Goal: Complete application form: Complete application form

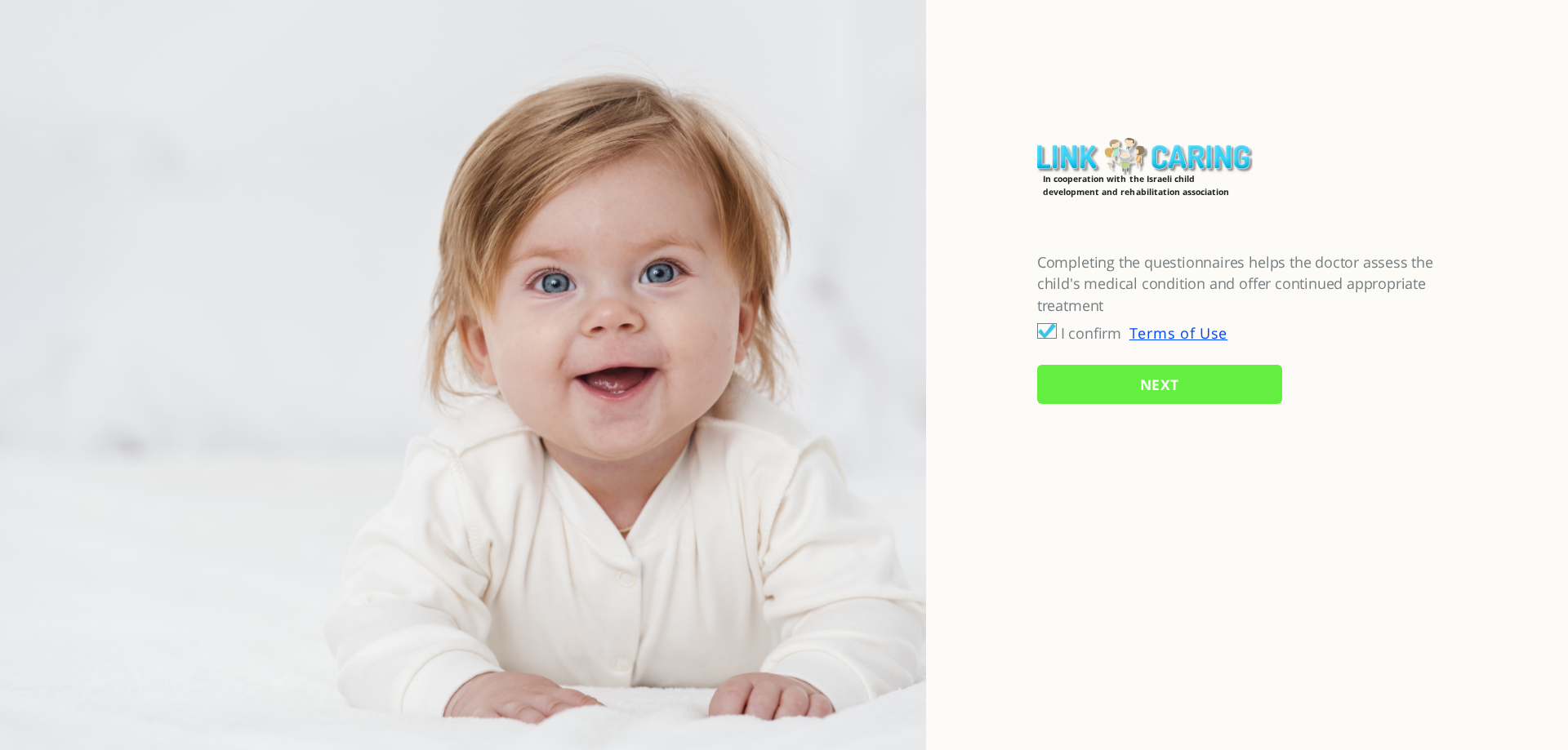
checkbox input "true"
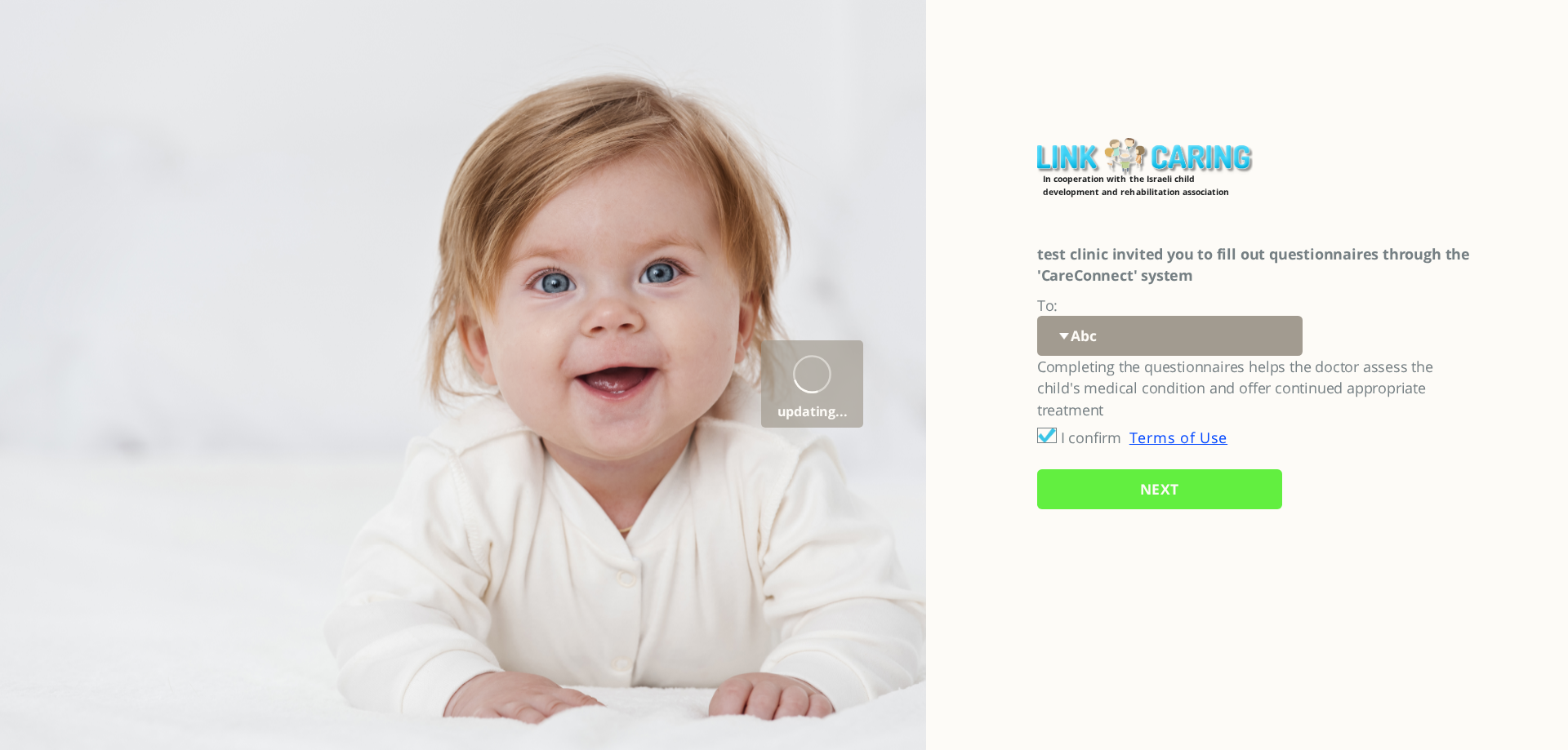
click at [1063, 338] on select "Abc 77 yoyo large koko abc 107 ggy oo;o; ytyt7t t7t7 lala 4.8 1234 99 100 9898 …" at bounding box center [1170, 336] width 265 height 40
click at [1037, 316] on select "Abc 77 yoyo large koko abc 107 ggy oo;o; ytyt7t t7t7 lala 4.8 1234 99 100 9898 …" at bounding box center [1170, 336] width 265 height 40
click at [1125, 496] on input "NEXT" at bounding box center [1159, 489] width 245 height 40
click at [1167, 490] on input "NEXT" at bounding box center [1159, 489] width 245 height 40
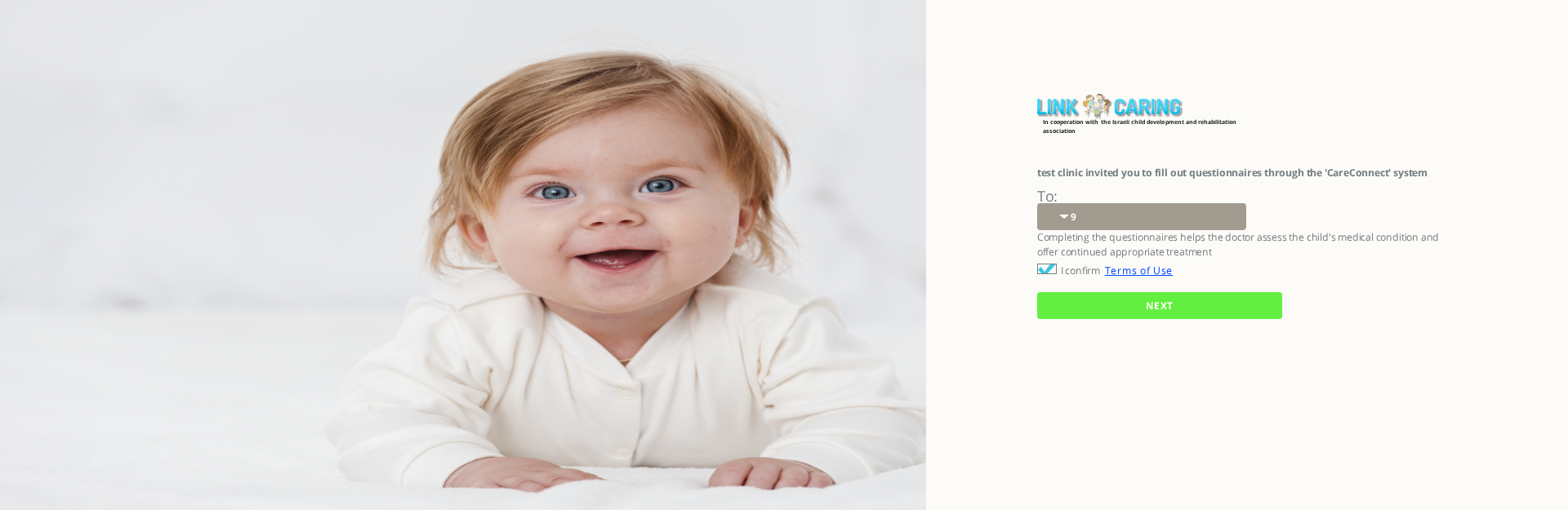
click at [1135, 303] on input "NEXT" at bounding box center [1159, 306] width 245 height 27
click at [1173, 303] on input "NEXT" at bounding box center [1159, 306] width 245 height 27
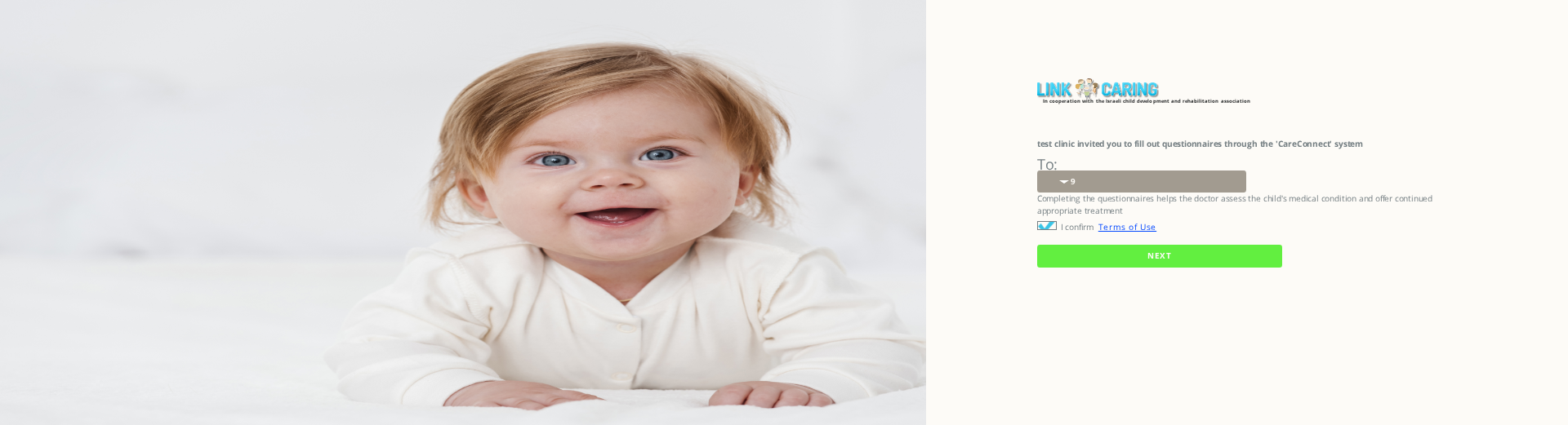
click at [1120, 263] on input "NEXT" at bounding box center [1159, 255] width 245 height 22
click at [1146, 258] on input "NEXT" at bounding box center [1159, 255] width 245 height 22
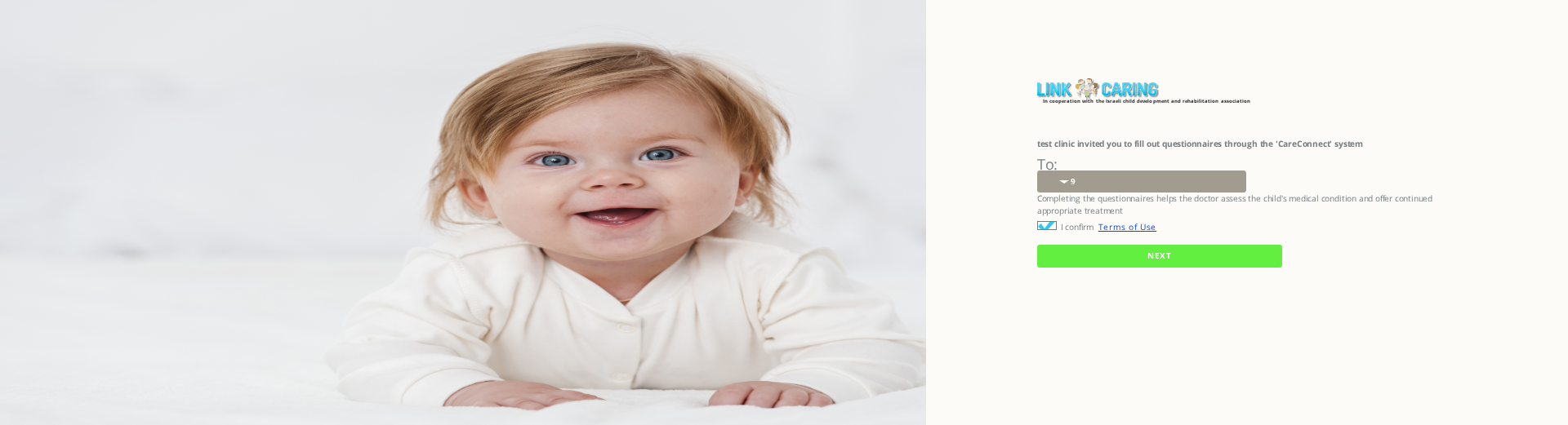
click at [1146, 258] on input "NEXT" at bounding box center [1159, 255] width 245 height 22
click at [1146, 188] on select "Abc 77 yoyo large koko abc 107 ggy oo;o; ytyt7t t7t7 lala 4.8 1234 99 100 9898 …" at bounding box center [1142, 181] width 209 height 22
select select "2fRYn%2BtrKPPPADhNlbSs%2Bw%3D%3D"
click at [1037, 171] on select "Abc 77 yoyo large koko abc 107 ggy oo;o; ytyt7t t7t7 lala 4.8 1234 99 100 9898 …" at bounding box center [1142, 181] width 209 height 22
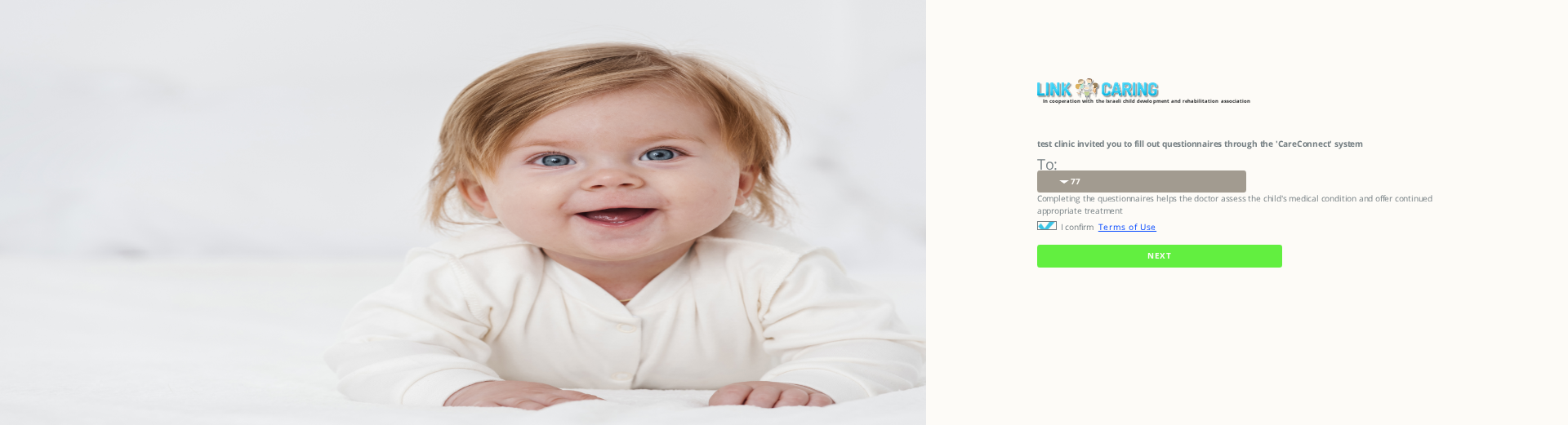
click at [1164, 255] on input "NEXT" at bounding box center [1159, 255] width 245 height 22
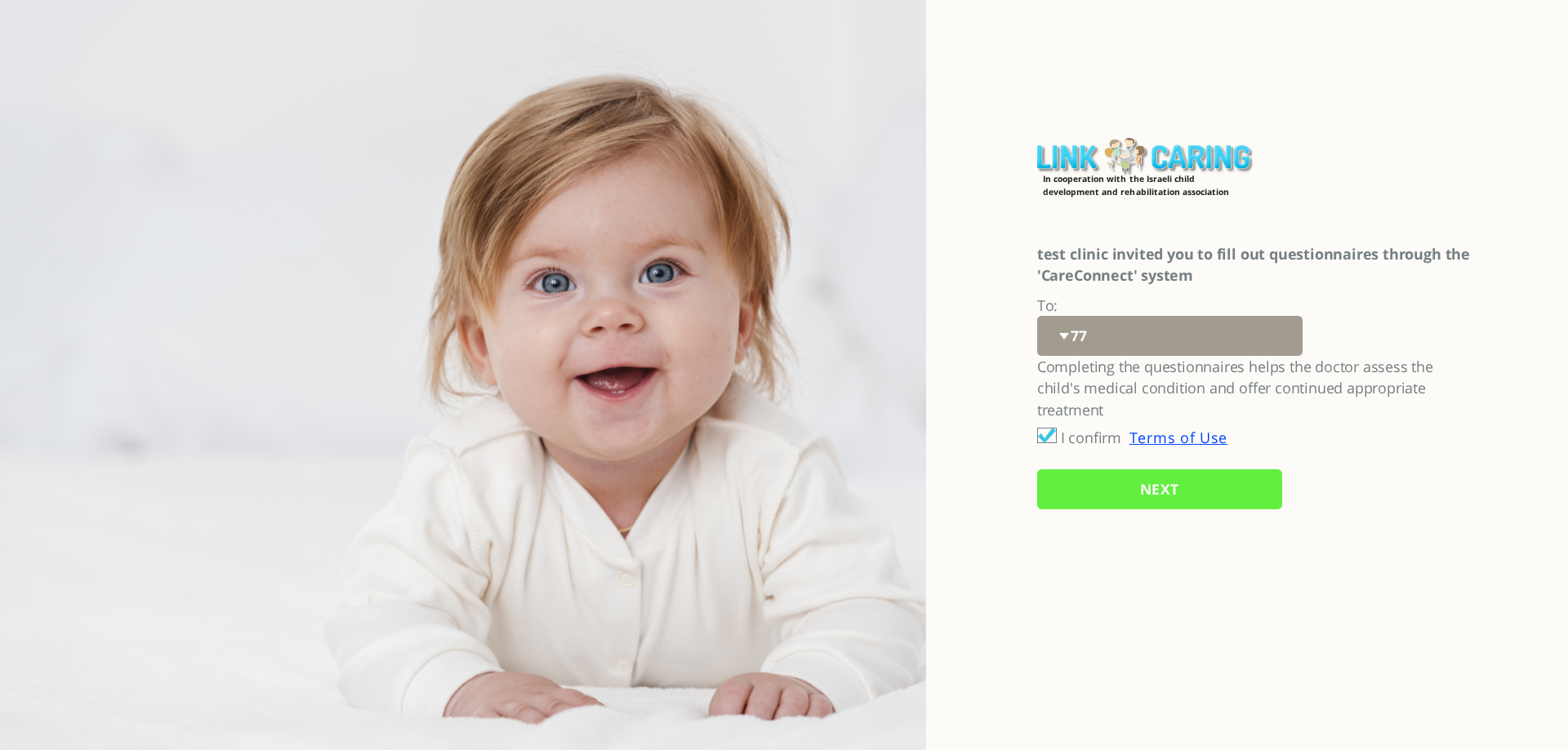
click at [1163, 488] on input "NEXT" at bounding box center [1159, 489] width 245 height 40
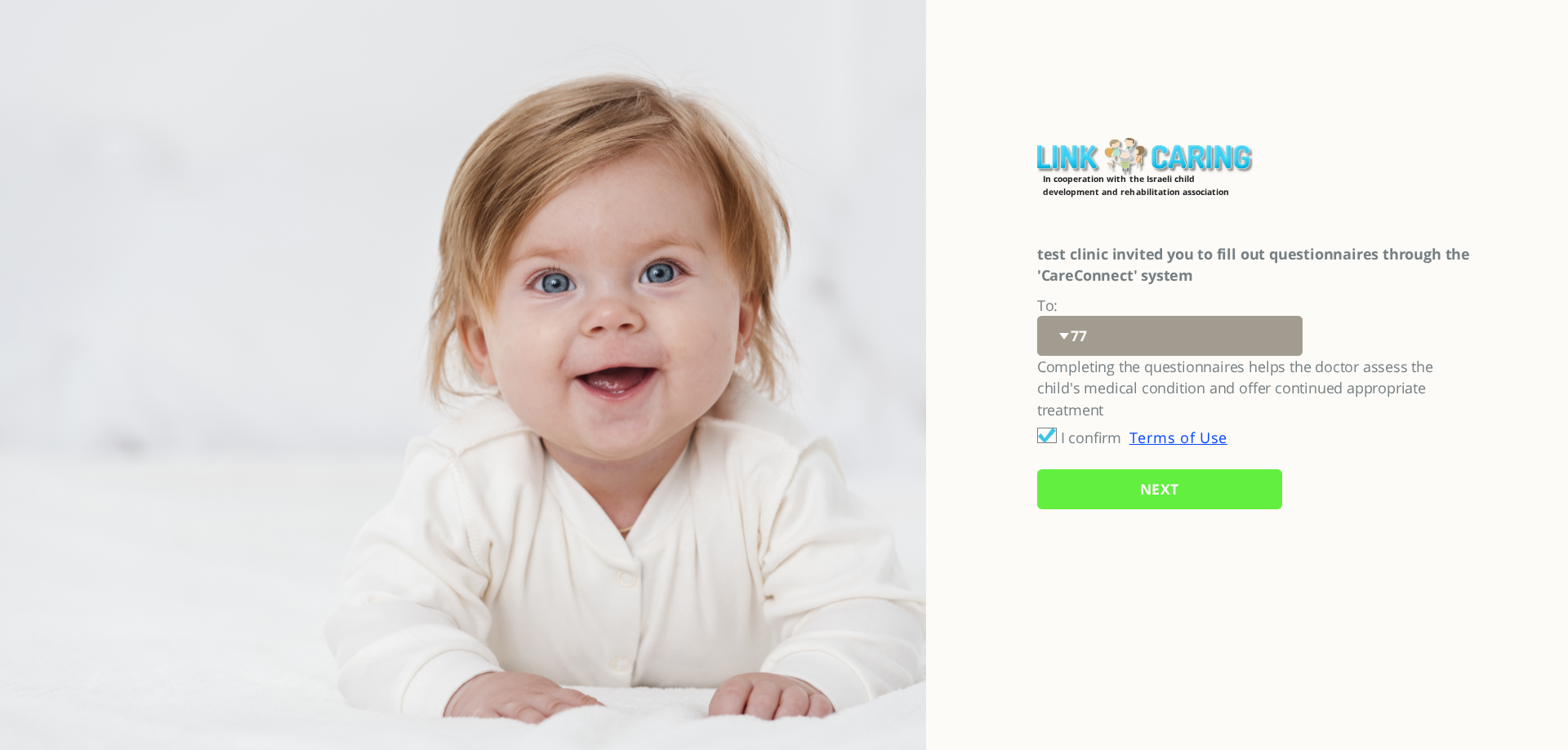
click at [1163, 488] on input "NEXT" at bounding box center [1159, 489] width 245 height 40
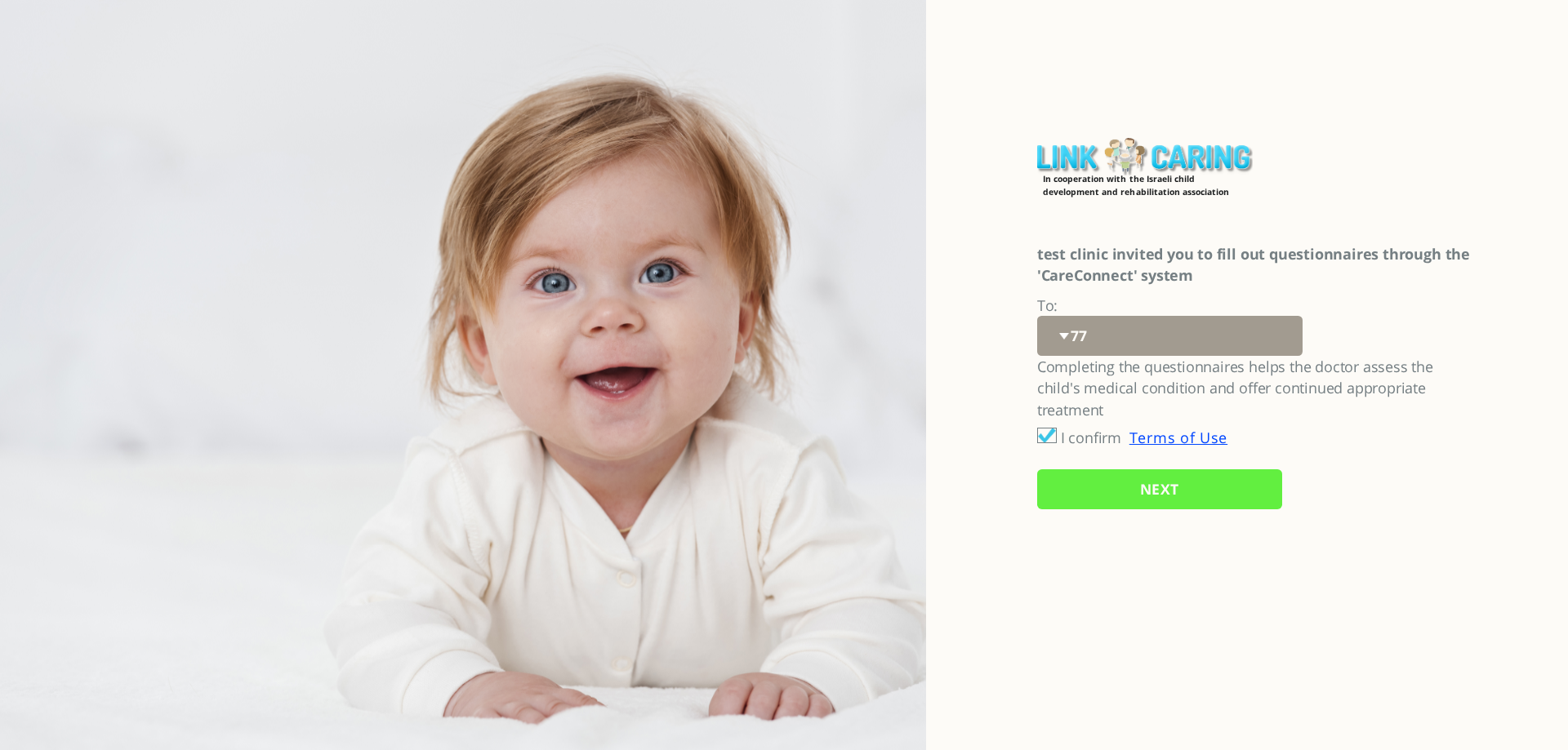
click at [1163, 488] on input "NEXT" at bounding box center [1159, 489] width 245 height 40
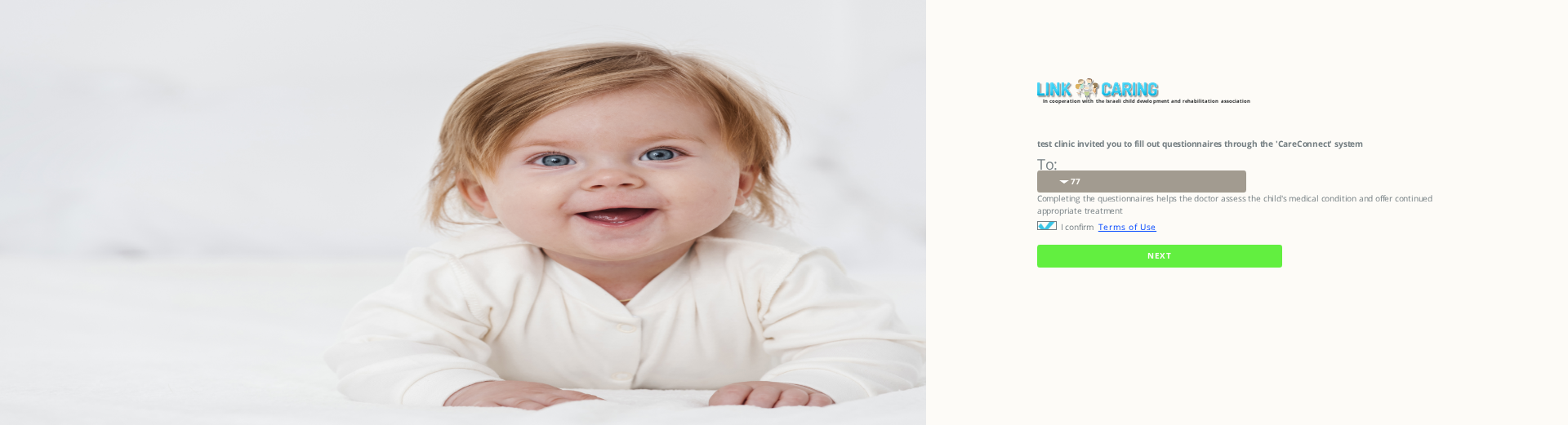
click at [1101, 342] on div "In cooperation with the Israeli child development and rehabilitation associatio…" at bounding box center [1247, 212] width 642 height 425
click at [1148, 252] on input "NEXT" at bounding box center [1159, 255] width 245 height 22
